Goal: Task Accomplishment & Management: Use online tool/utility

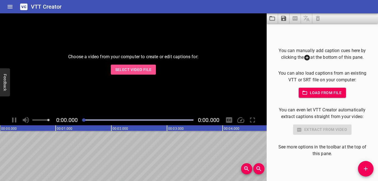
click at [126, 68] on span "Select Video File" at bounding box center [133, 69] width 36 height 7
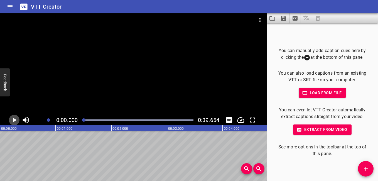
click at [16, 120] on icon "Play/Pause" at bounding box center [15, 119] width 4 height 5
click at [17, 120] on icon "Play/Pause" at bounding box center [14, 120] width 8 height 8
click at [252, 168] on icon "Add Cue" at bounding box center [366, 169] width 4 height 4
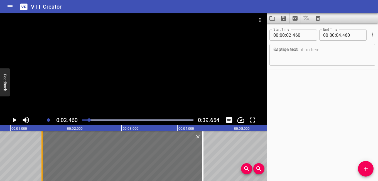
drag, startPoint x: 92, startPoint y: 161, endPoint x: 43, endPoint y: 160, distance: 49.5
click at [43, 160] on div at bounding box center [42, 156] width 6 height 50
type input "01"
type input "570"
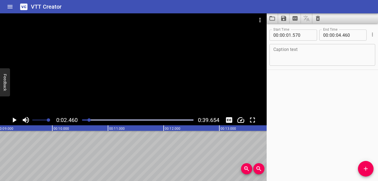
scroll to position [0, 505]
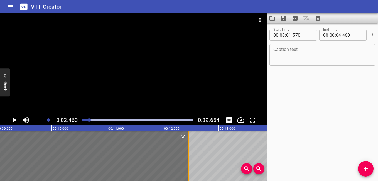
drag, startPoint x: 203, startPoint y: 158, endPoint x: 188, endPoint y: 162, distance: 15.3
click at [188, 162] on div at bounding box center [188, 156] width 1 height 50
type input "12"
type input "455"
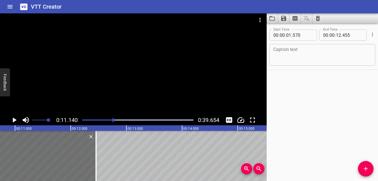
scroll to position [0, 620]
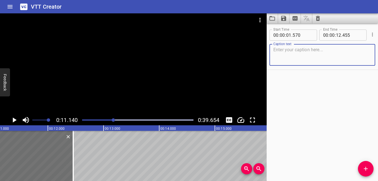
click at [252, 60] on textarea at bounding box center [322, 55] width 98 height 16
paste textarea "“Shopping in the [GEOGRAPHIC_DATA] hasn’t always been malls and apps. It starte…"
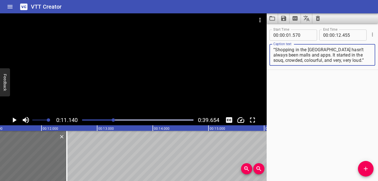
scroll to position [0, 604]
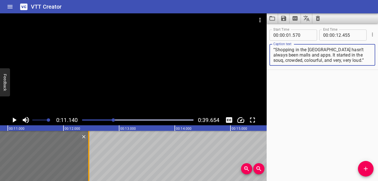
type textarea "“Shopping in the [GEOGRAPHIC_DATA] hasn’t always been malls and apps. It starte…"
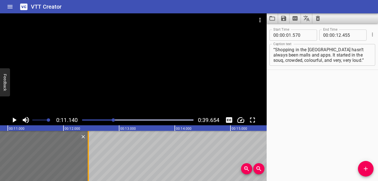
click at [88, 163] on div at bounding box center [88, 156] width 1 height 50
type input "445"
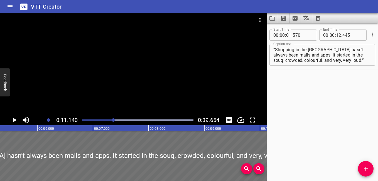
scroll to position [0, 289]
click at [14, 122] on icon "Play/Pause" at bounding box center [14, 120] width 8 height 8
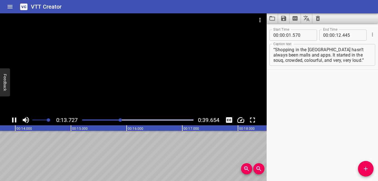
click at [91, 119] on div at bounding box center [138, 120] width 118 height 8
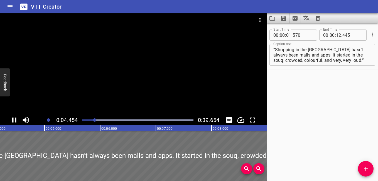
scroll to position [0, 245]
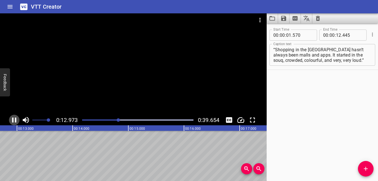
click at [13, 120] on icon "Play/Pause" at bounding box center [14, 119] width 4 height 5
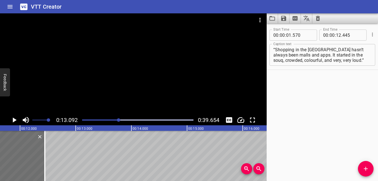
scroll to position [0, 556]
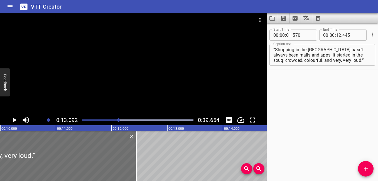
click at [111, 119] on div at bounding box center [138, 120] width 118 height 8
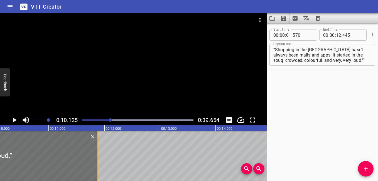
drag, startPoint x: 127, startPoint y: 152, endPoint x: 96, endPoint y: 156, distance: 31.7
click at [96, 156] on div at bounding box center [98, 156] width 6 height 50
type input "11"
type input "880"
click at [15, 120] on icon "Play/Pause" at bounding box center [15, 119] width 4 height 5
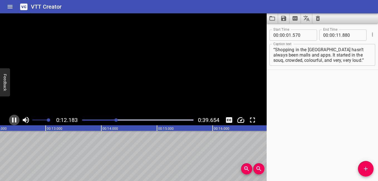
click at [15, 120] on icon "Play/Pause" at bounding box center [14, 119] width 4 height 5
click at [252, 165] on button "Add Cue" at bounding box center [366, 169] width 16 height 16
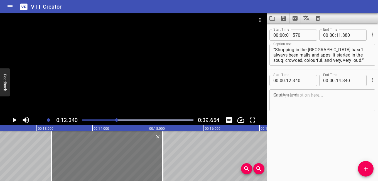
drag, startPoint x: 89, startPoint y: 157, endPoint x: 134, endPoint y: 173, distance: 47.7
click at [134, 168] on div at bounding box center [106, 156] width 111 height 50
type input "13"
type input "265"
type input "15"
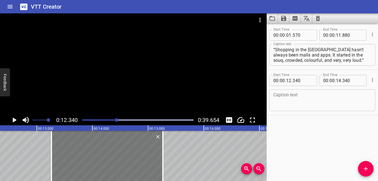
type input "265"
click at [252, 96] on textarea at bounding box center [322, 100] width 98 height 16
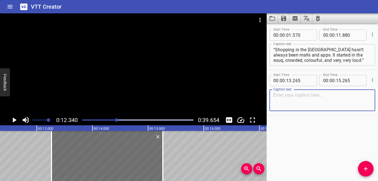
paste textarea "“Then came the mall, air-conditioning, endless choices, and way too many food c…"
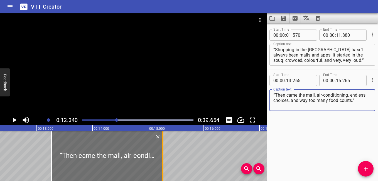
type textarea "“Then came the mall, air-conditioning, endless choices, and way too many food c…"
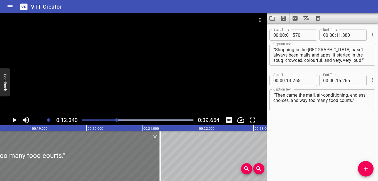
scroll to position [0, 1169]
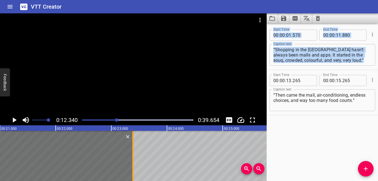
drag, startPoint x: 164, startPoint y: 158, endPoint x: 133, endPoint y: 171, distance: 33.4
click at [133, 168] on div at bounding box center [133, 156] width 6 height 50
type input "23"
type input "385"
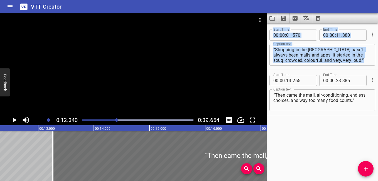
scroll to position [0, 693]
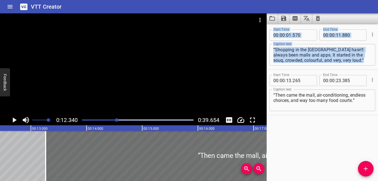
click at [12, 122] on icon "Play/Pause" at bounding box center [14, 120] width 8 height 8
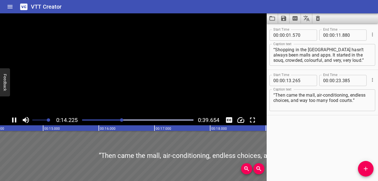
click at [252, 144] on div "Start Time 00 : 00 : 01 . 570 Start Time End Time 00 : 00 : 11 . 880 End Time C…" at bounding box center [322, 102] width 111 height 158
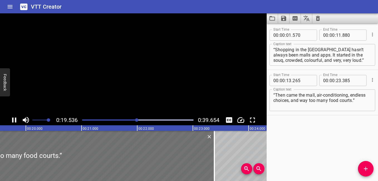
click at [18, 119] on icon "Play/Pause" at bounding box center [14, 120] width 8 height 8
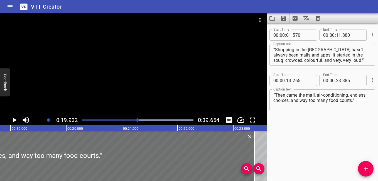
scroll to position [0, 1043]
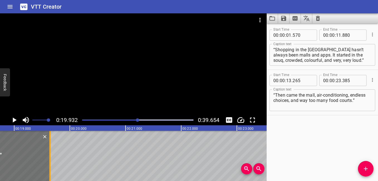
drag, startPoint x: 258, startPoint y: 155, endPoint x: 50, endPoint y: 165, distance: 208.7
click at [50, 165] on div at bounding box center [49, 156] width 1 height 50
type input "19"
type input "640"
click at [17, 120] on icon "Play/Pause" at bounding box center [14, 120] width 8 height 8
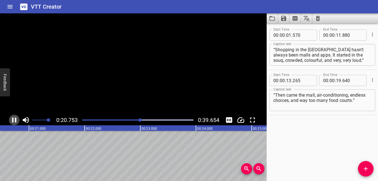
click at [14, 119] on icon "Play/Pause" at bounding box center [14, 120] width 8 height 8
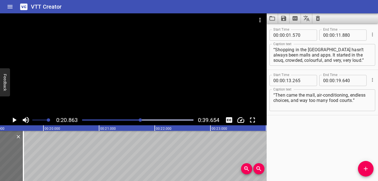
scroll to position [0, 1066]
click at [127, 118] on div at bounding box center [138, 120] width 118 height 8
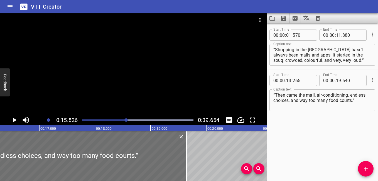
scroll to position [0, 881]
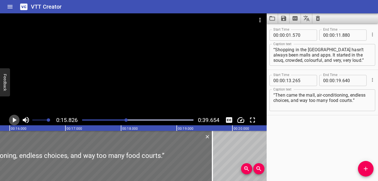
click at [16, 119] on icon "Play/Pause" at bounding box center [14, 120] width 8 height 8
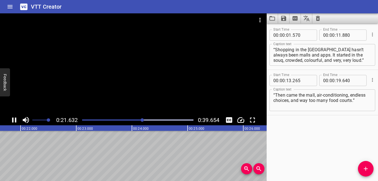
click at [12, 119] on icon "Play/Pause" at bounding box center [14, 119] width 4 height 5
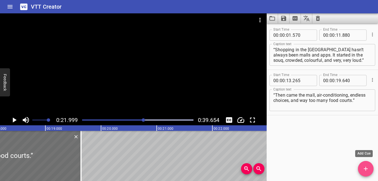
drag, startPoint x: 359, startPoint y: 166, endPoint x: 293, endPoint y: 165, distance: 66.2
click at [252, 166] on span "Add Cue" at bounding box center [366, 168] width 16 height 7
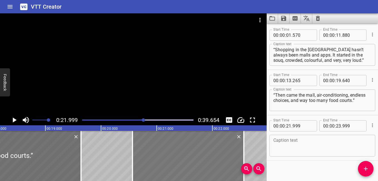
drag, startPoint x: 232, startPoint y: 157, endPoint x: 152, endPoint y: 166, distance: 80.3
click at [152, 166] on div at bounding box center [187, 156] width 111 height 50
type input "20"
type input "564"
type input "22"
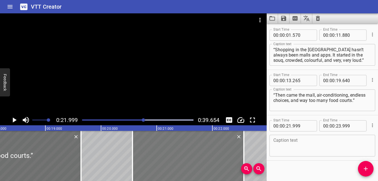
type input "564"
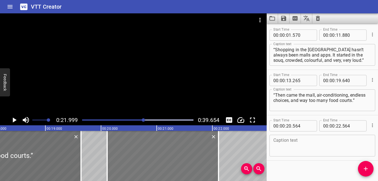
drag, startPoint x: 150, startPoint y: 161, endPoint x: 125, endPoint y: 163, distance: 25.4
click at [125, 163] on div at bounding box center [162, 156] width 111 height 50
type input "109"
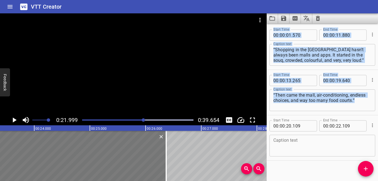
scroll to position [0, 1304]
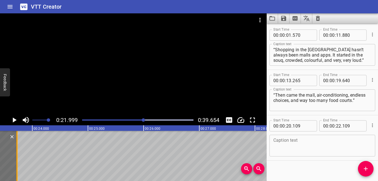
drag, startPoint x: 218, startPoint y: 156, endPoint x: 16, endPoint y: 172, distance: 202.1
click at [16, 168] on div at bounding box center [16, 156] width 1 height 50
type input "23"
type input "724"
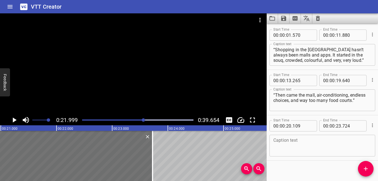
scroll to position [0, 1120]
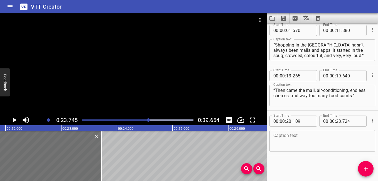
scroll to position [0, 1142]
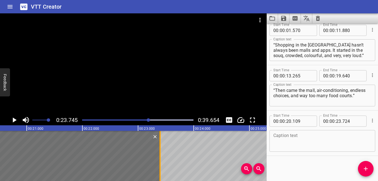
click at [159, 159] on div at bounding box center [159, 156] width 1 height 50
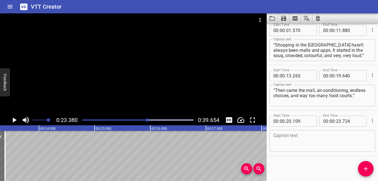
click at [252, 147] on textarea at bounding box center [322, 141] width 98 height 16
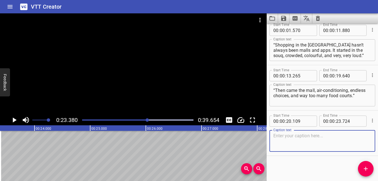
paste textarea "“And now? You don’t even need to leave your chair. A few clicks, and it’s at yo…"
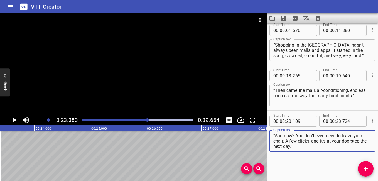
click at [128, 119] on div at bounding box center [138, 120] width 118 height 8
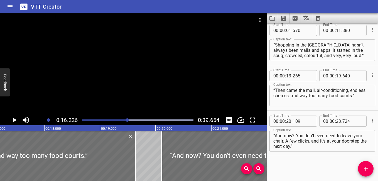
scroll to position [0, 903]
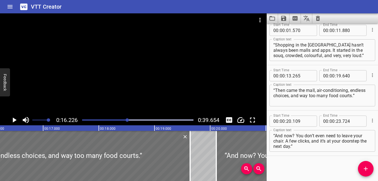
click at [15, 121] on icon "Play/Pause" at bounding box center [15, 119] width 4 height 5
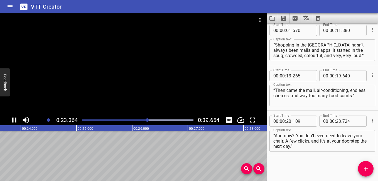
click at [17, 119] on icon "Play/Pause" at bounding box center [14, 120] width 8 height 8
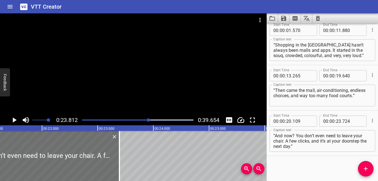
scroll to position [0, 1164]
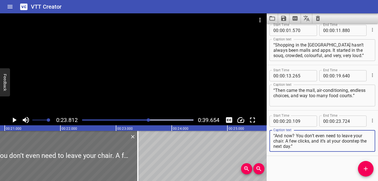
drag, startPoint x: 284, startPoint y: 143, endPoint x: 301, endPoint y: 148, distance: 17.6
click at [252, 148] on textarea "“And now? You don’t even need to leave your chair. A few clicks, and it’s at yo…" at bounding box center [322, 141] width 98 height 16
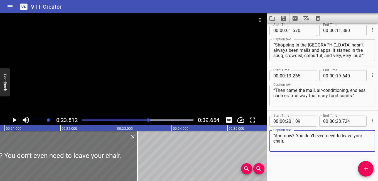
type textarea "“And now? You don’t even need to leave your chair. A few clicks, and it’s at yo…"
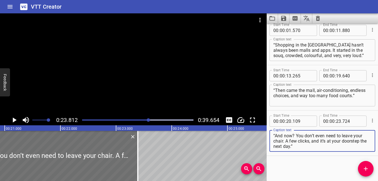
click at [141, 121] on div at bounding box center [138, 120] width 118 height 8
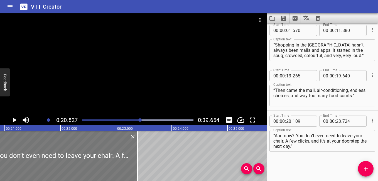
scroll to position [0, 1159]
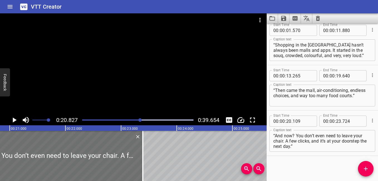
click at [16, 118] on icon "Play/Pause" at bounding box center [14, 120] width 8 height 8
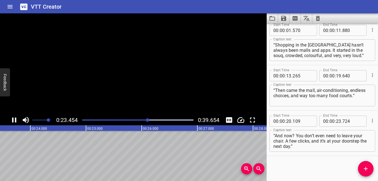
click at [16, 118] on icon "Play/Pause" at bounding box center [14, 119] width 4 height 5
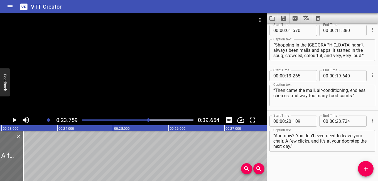
scroll to position [0, 1275]
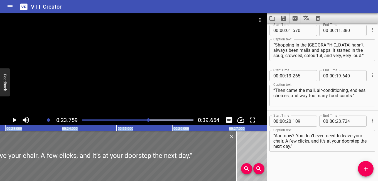
drag, startPoint x: 28, startPoint y: 153, endPoint x: 237, endPoint y: 187, distance: 212.1
click at [237, 168] on html "VTT Creator Caption Editor Batch Transcribe Login Sign Up Privacy Contact 0:23.…" at bounding box center [189, 90] width 378 height 181
type input "27"
type input "484"
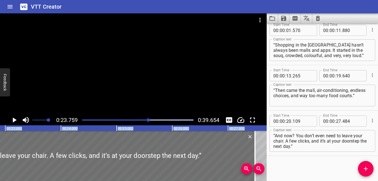
click at [14, 118] on icon "Play/Pause" at bounding box center [14, 120] width 8 height 8
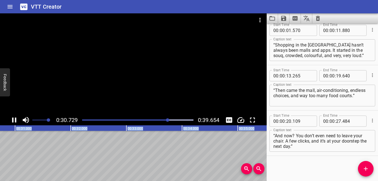
click at [19, 120] on button "Play/Pause" at bounding box center [14, 120] width 11 height 11
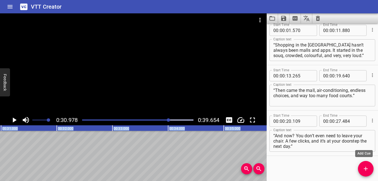
click at [252, 168] on icon "Add Cue" at bounding box center [365, 168] width 7 height 7
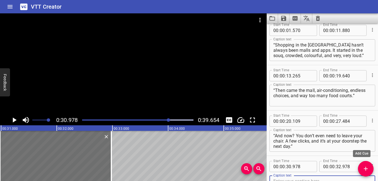
scroll to position [8, 0]
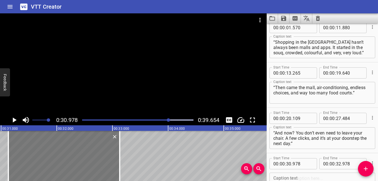
drag, startPoint x: 85, startPoint y: 150, endPoint x: 94, endPoint y: 163, distance: 14.8
click at [94, 163] on div at bounding box center [63, 156] width 111 height 50
type input "31"
type input "128"
type input "33"
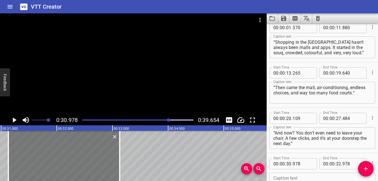
type input "128"
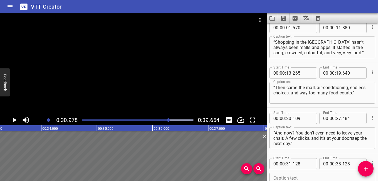
scroll to position [0, 1908]
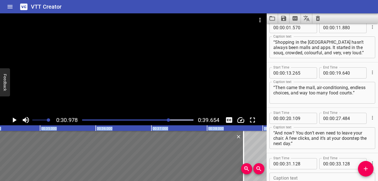
drag, startPoint x: 132, startPoint y: 161, endPoint x: 241, endPoint y: 183, distance: 110.7
click at [241, 168] on html "VTT Creator Caption Editor Batch Transcribe Login Sign Up Privacy Contact 0:30.…" at bounding box center [189, 90] width 378 height 181
type input "38"
type input "643"
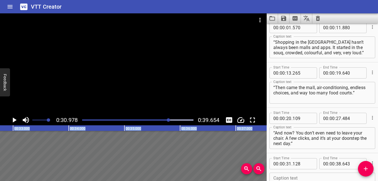
scroll to position [50, 0]
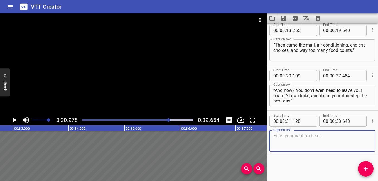
click at [252, 139] on textarea at bounding box center [322, 141] width 98 height 16
paste textarea "“Souqs, malls, apps, it’s all shopping in the [GEOGRAPHIC_DATA]. Just…very diff…"
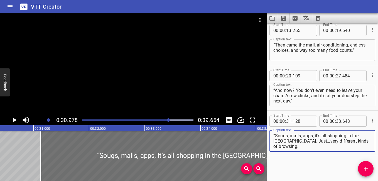
scroll to position [0, 1670]
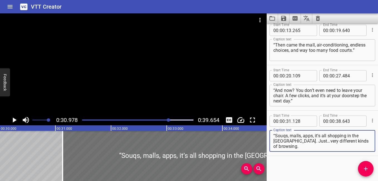
type textarea "“Souqs, malls, apps, it’s all shopping in the [GEOGRAPHIC_DATA]. Just…very diff…"
click at [16, 119] on icon "Play/Pause" at bounding box center [14, 120] width 8 height 8
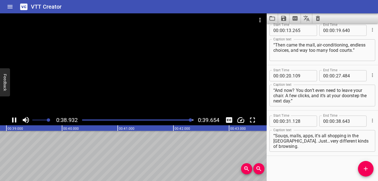
click at [13, 118] on icon "Play/Pause" at bounding box center [14, 119] width 4 height 5
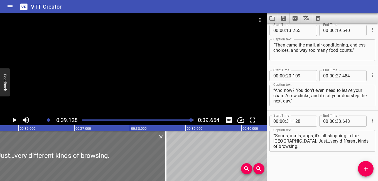
scroll to position [0, 1978]
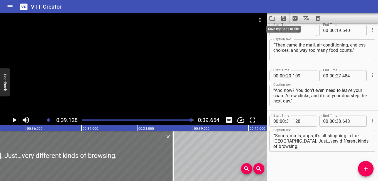
click at [252, 20] on icon "Save captions to file" at bounding box center [283, 18] width 5 height 5
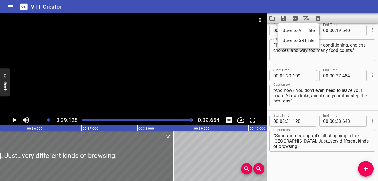
click at [252, 30] on li "Save to VTT file" at bounding box center [298, 31] width 41 height 10
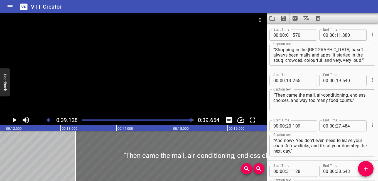
scroll to position [0, 0]
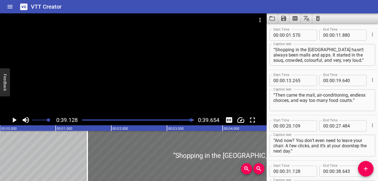
click at [84, 121] on div at bounding box center [138, 120] width 118 height 8
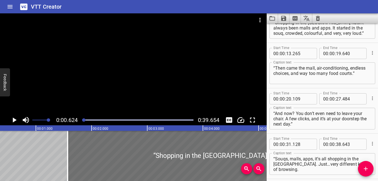
scroll to position [0, 35]
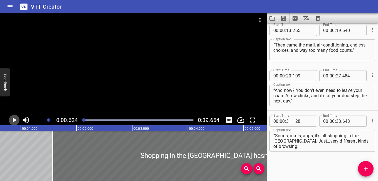
click at [16, 119] on icon "Play/Pause" at bounding box center [14, 120] width 8 height 8
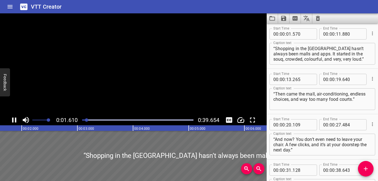
scroll to position [0, 0]
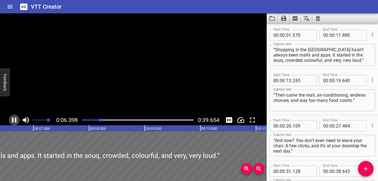
click at [16, 119] on icon "Play/Pause" at bounding box center [14, 119] width 4 height 5
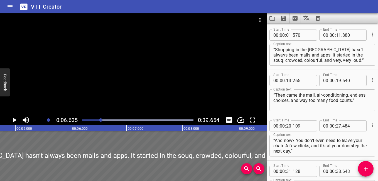
scroll to position [0, 223]
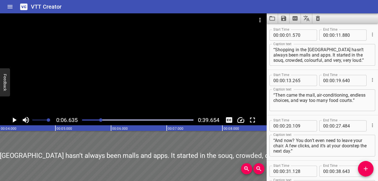
click at [97, 119] on div at bounding box center [138, 120] width 118 height 8
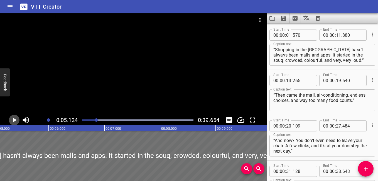
click at [14, 119] on icon "Play/Pause" at bounding box center [15, 119] width 4 height 5
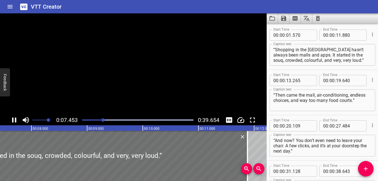
click at [14, 119] on icon "Play/Pause" at bounding box center [14, 120] width 8 height 8
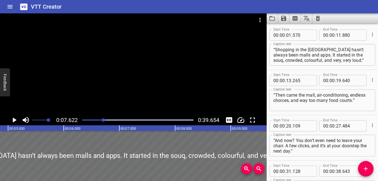
scroll to position [0, 277]
